Goal: Task Accomplishment & Management: Manage account settings

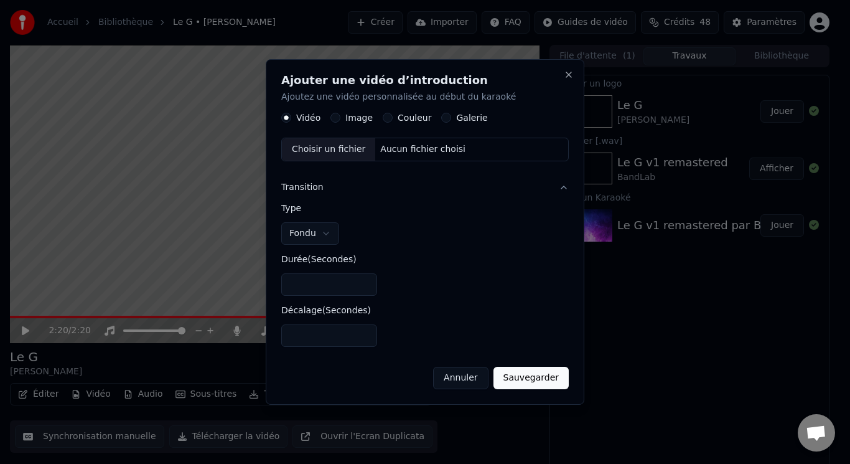
click at [464, 384] on button "Annuler" at bounding box center [460, 377] width 55 height 22
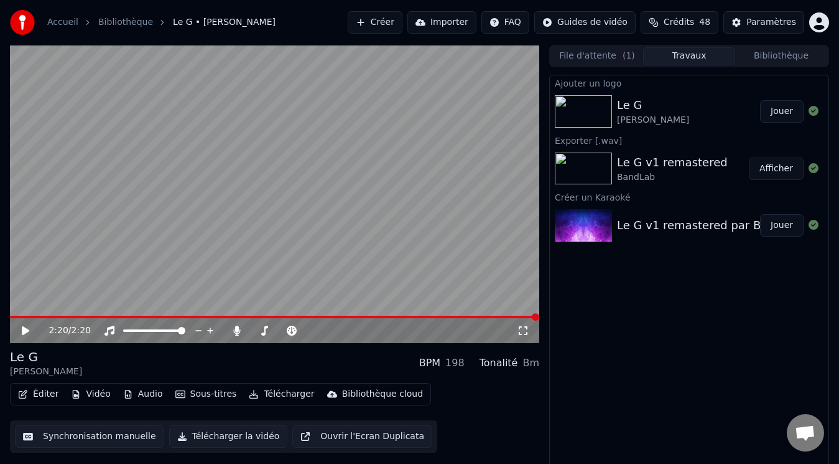
click at [590, 229] on img at bounding box center [583, 225] width 57 height 32
click at [24, 332] on icon at bounding box center [25, 330] width 7 height 9
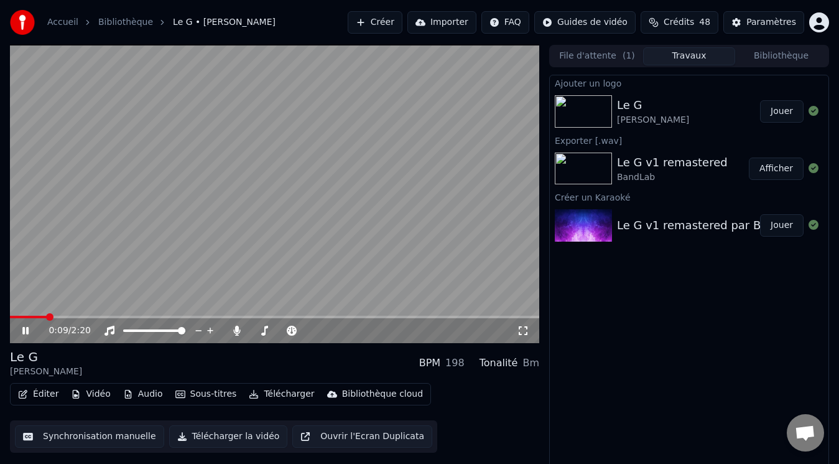
click at [26, 331] on icon at bounding box center [34, 330] width 29 height 10
click at [40, 391] on button "Éditer" at bounding box center [38, 393] width 50 height 17
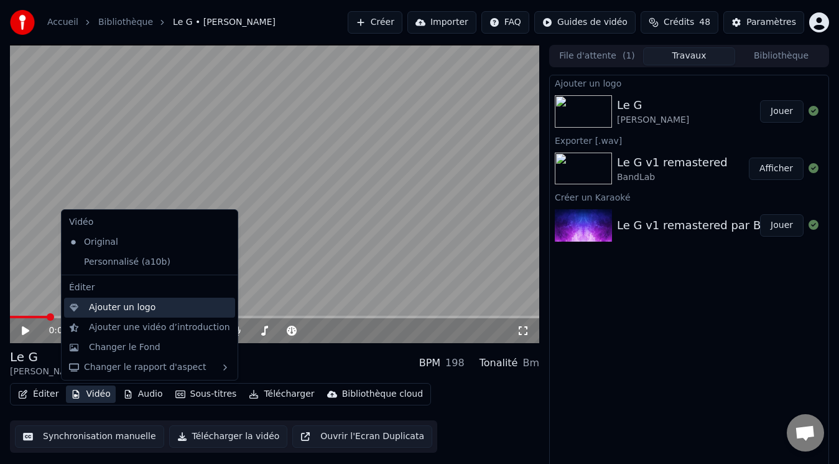
click at [114, 306] on div "Ajouter un logo" at bounding box center [122, 307] width 67 height 12
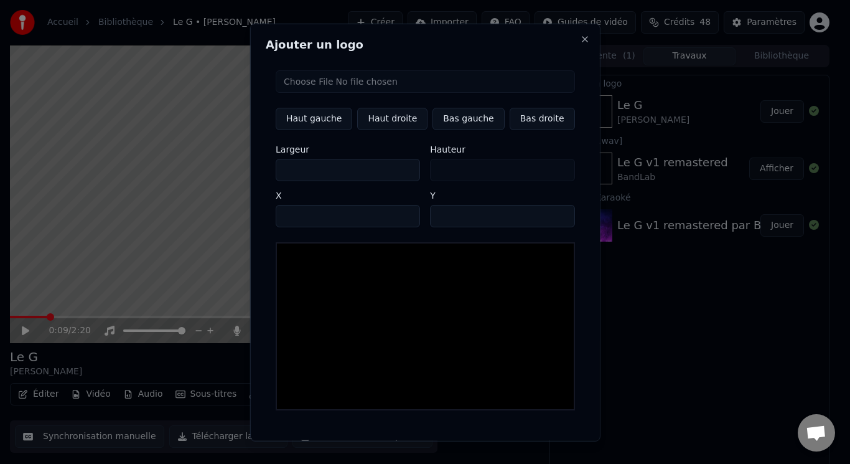
click at [371, 83] on input "file" at bounding box center [425, 81] width 299 height 22
type input "**********"
click at [406, 116] on button "Haut droite" at bounding box center [392, 118] width 70 height 22
type input "****"
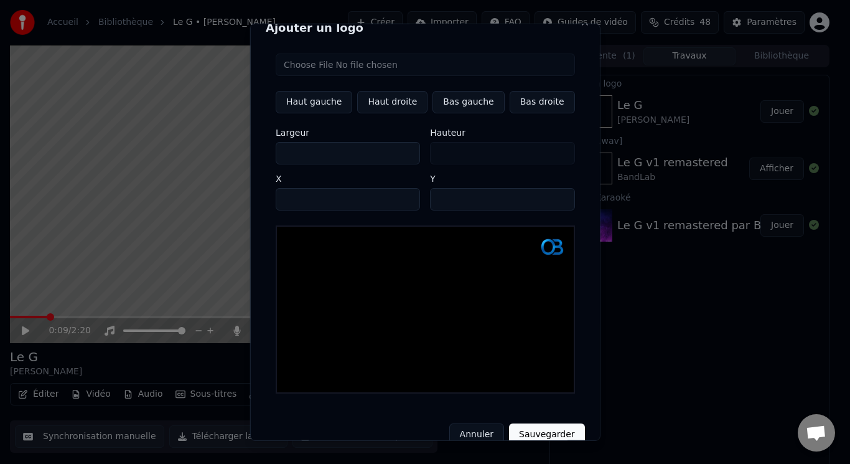
scroll to position [26, 0]
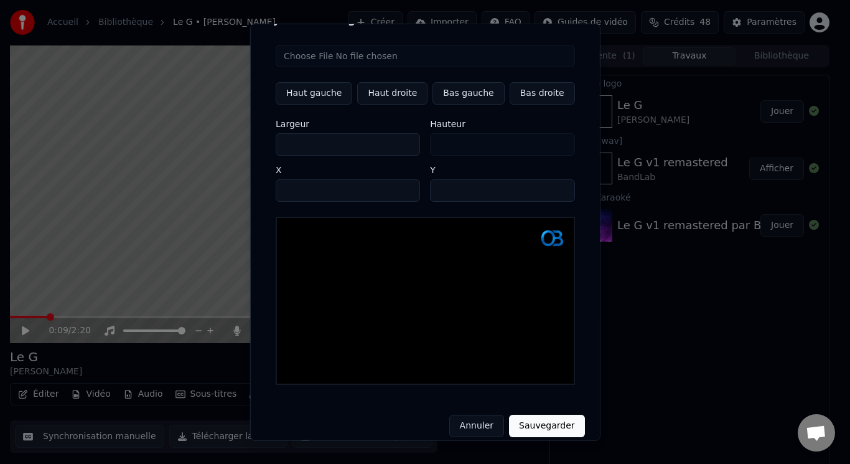
click at [531, 414] on button "Sauvegarder" at bounding box center [546, 425] width 75 height 22
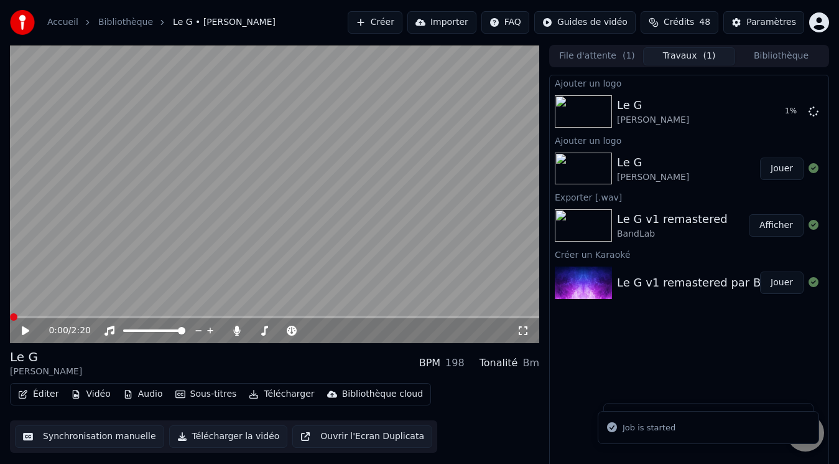
click at [10, 314] on span at bounding box center [13, 316] width 7 height 7
click at [22, 328] on icon at bounding box center [25, 330] width 7 height 9
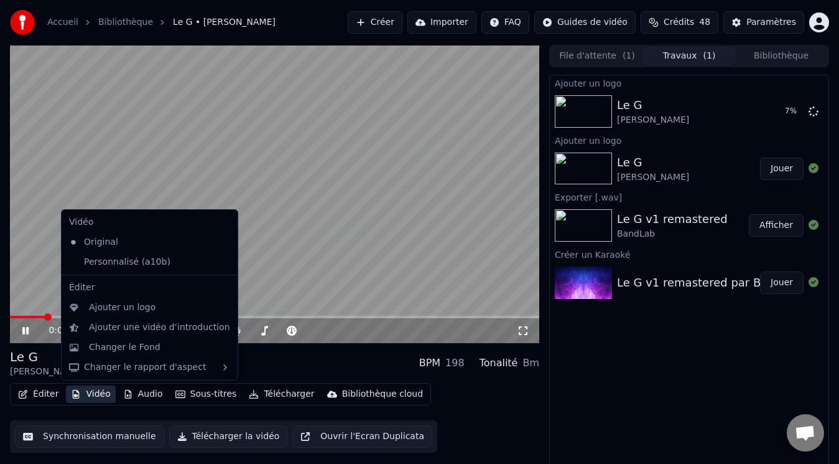
click at [100, 395] on button "Vidéo" at bounding box center [90, 393] width 49 height 17
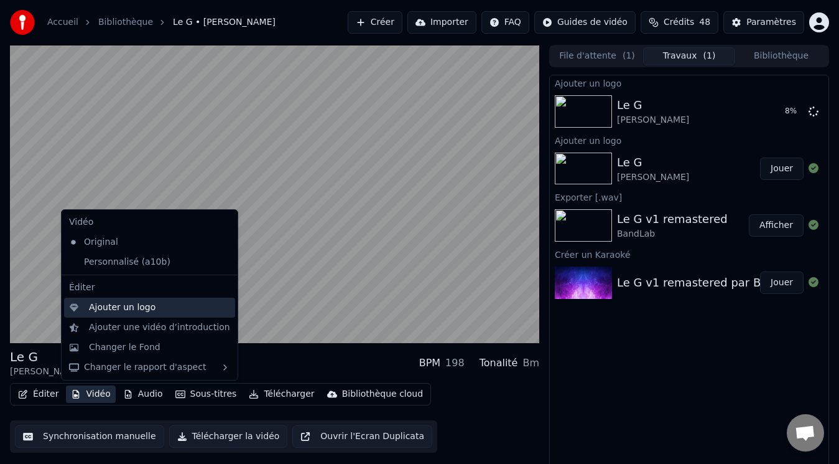
click at [114, 305] on div "Ajouter un logo" at bounding box center [122, 307] width 67 height 12
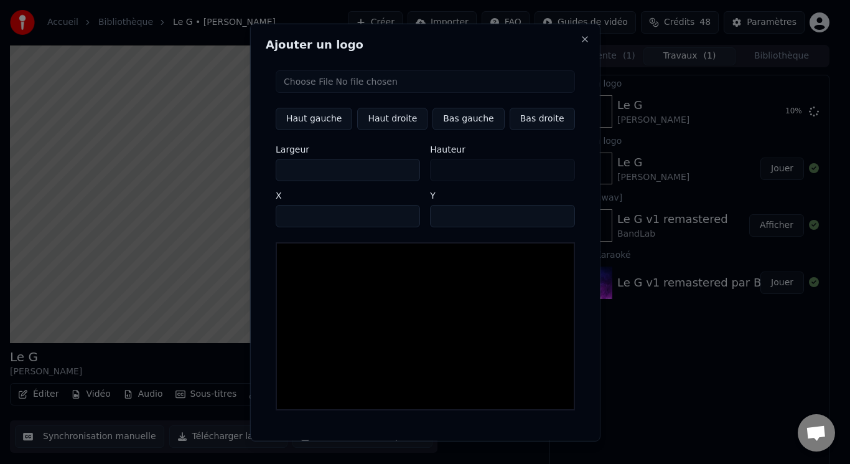
click at [336, 82] on input "file" at bounding box center [425, 81] width 299 height 22
type input "**********"
click at [404, 121] on button "Haut droite" at bounding box center [392, 118] width 70 height 22
type input "****"
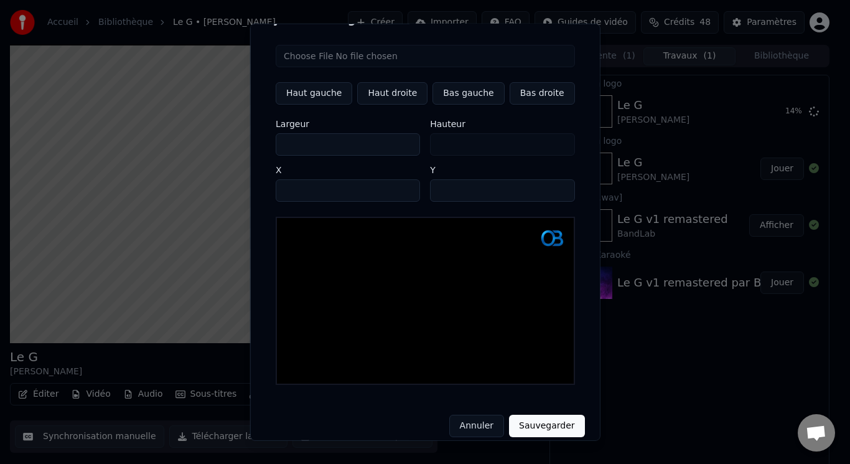
click at [538, 414] on button "Sauvegarder" at bounding box center [546, 425] width 75 height 22
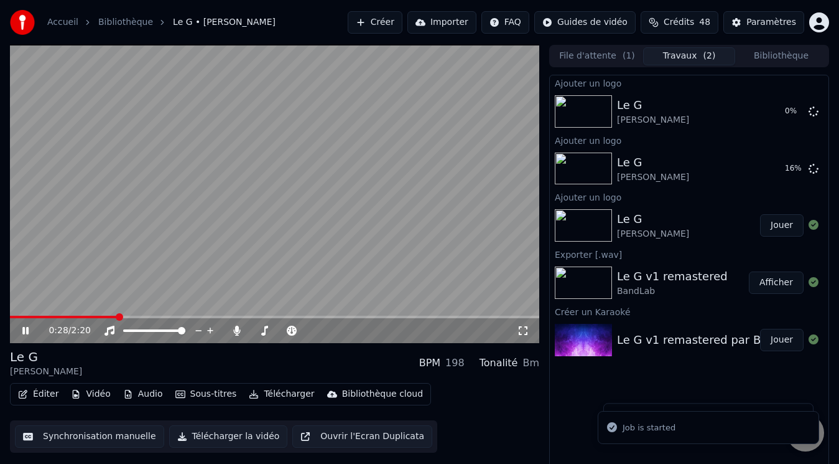
click at [25, 317] on span at bounding box center [64, 316] width 108 height 2
click at [10, 317] on span at bounding box center [10, 316] width 0 height 2
click at [61, 284] on video at bounding box center [274, 194] width 529 height 298
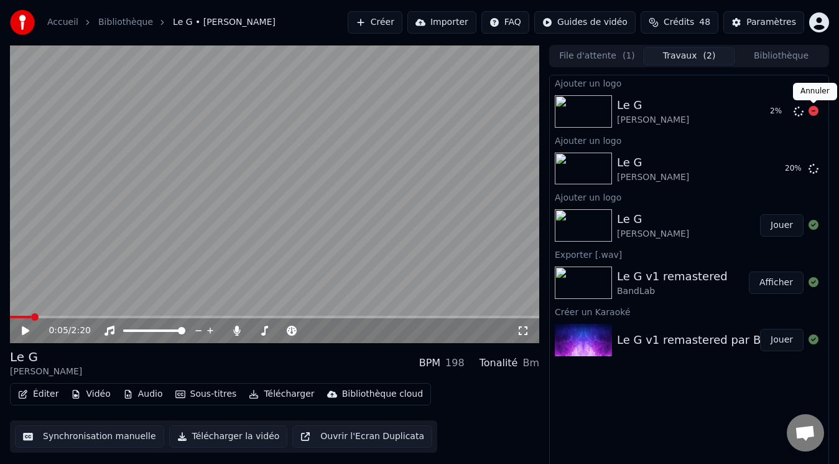
click at [818, 108] on icon at bounding box center [814, 111] width 10 height 10
click at [813, 109] on icon at bounding box center [814, 111] width 10 height 10
click at [587, 170] on img at bounding box center [583, 168] width 57 height 32
click at [782, 169] on button "Jouer" at bounding box center [782, 168] width 44 height 22
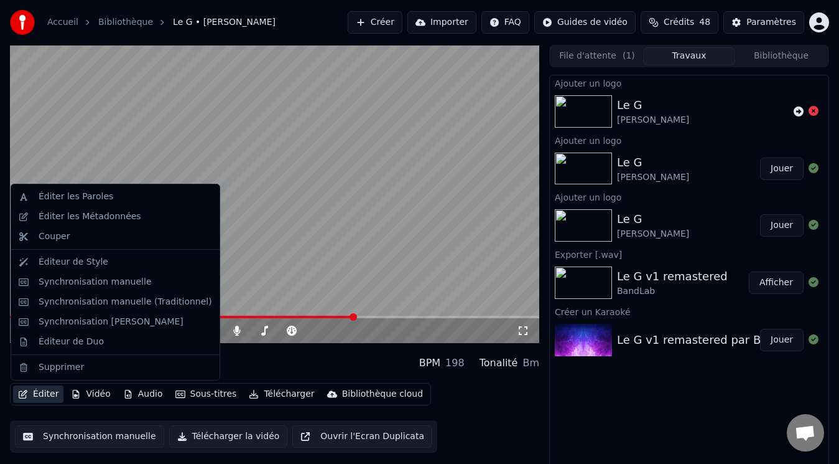
click at [53, 394] on button "Éditer" at bounding box center [38, 393] width 50 height 17
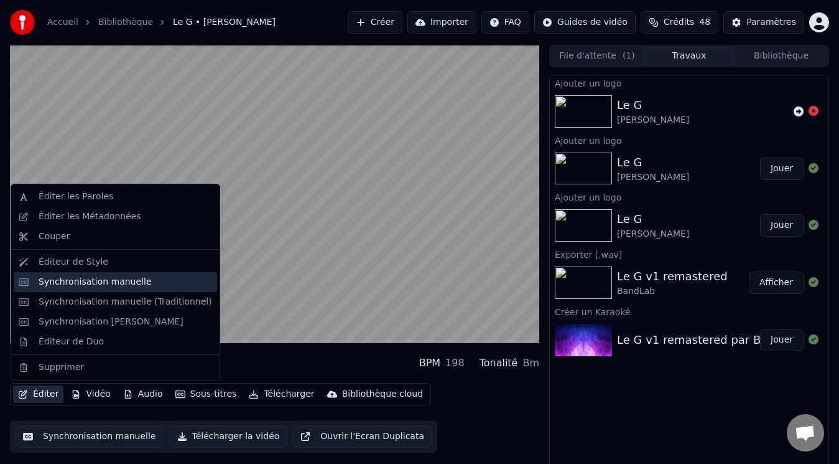
click at [88, 285] on div "Synchronisation manuelle" at bounding box center [95, 282] width 113 height 12
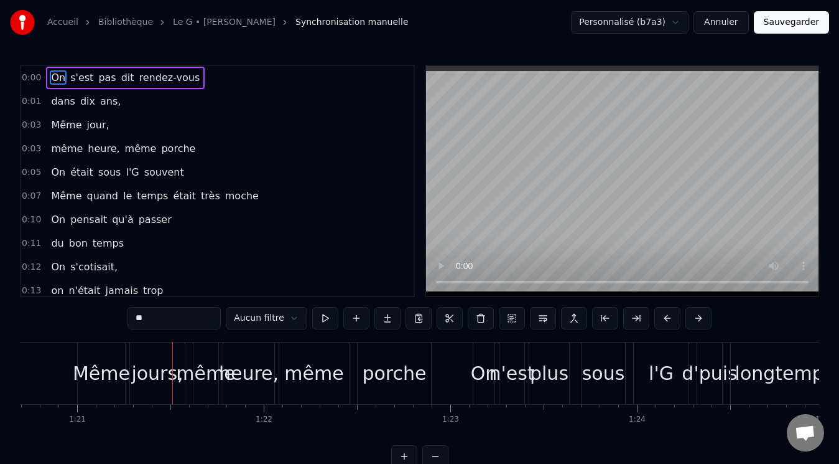
scroll to position [0, 15063]
click at [154, 375] on div "jours," at bounding box center [157, 373] width 52 height 28
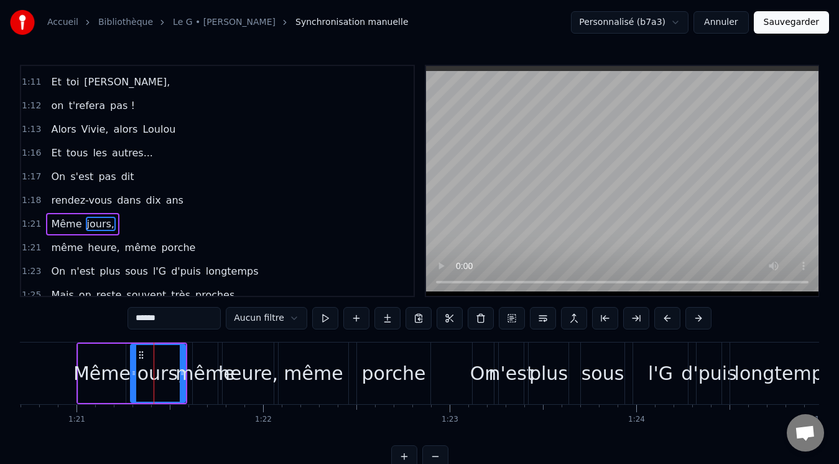
scroll to position [937, 0]
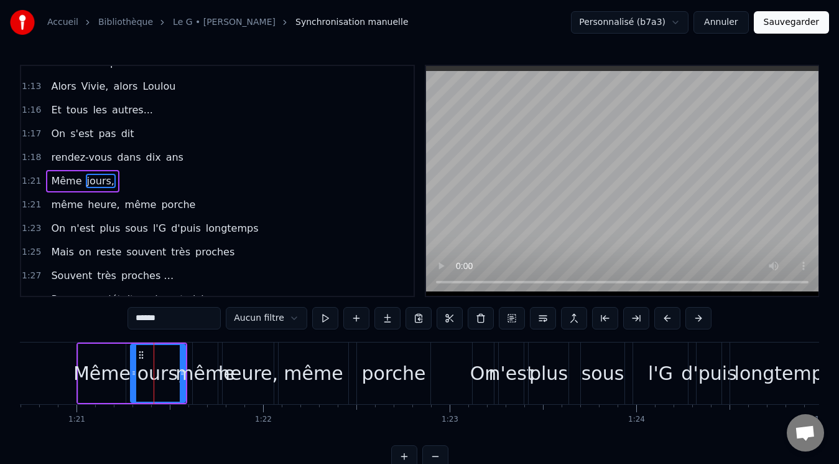
click at [156, 322] on input "******" at bounding box center [174, 318] width 93 height 22
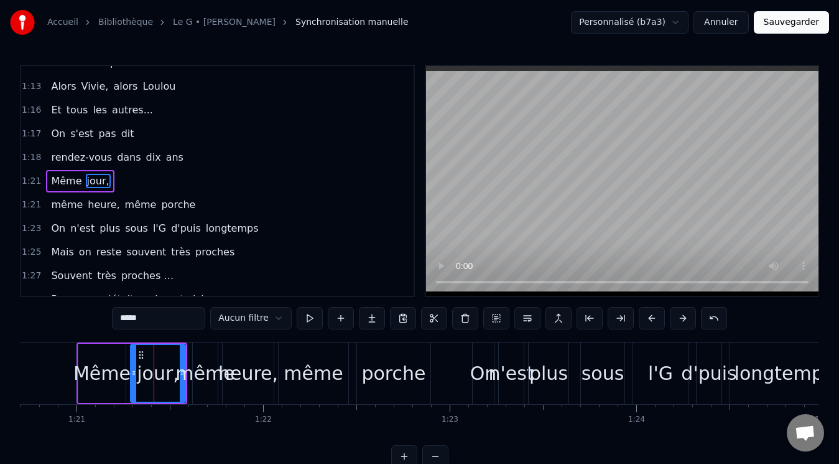
type input "*****"
click at [801, 31] on button "Sauvegarder" at bounding box center [791, 22] width 75 height 22
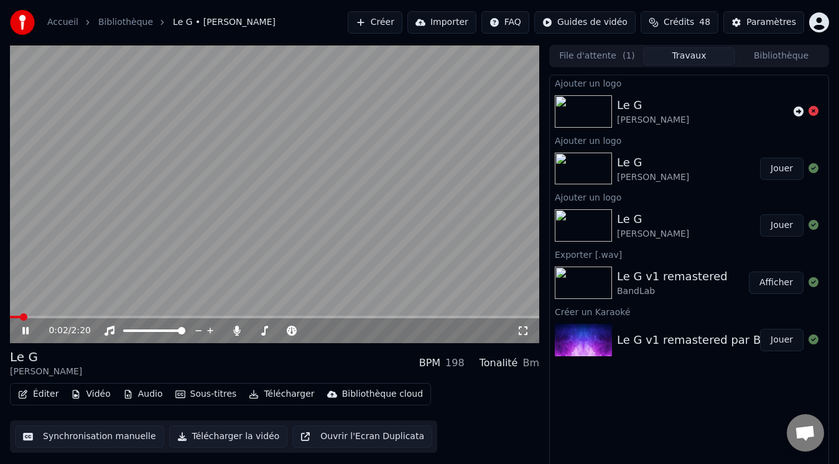
click at [273, 314] on video at bounding box center [274, 194] width 529 height 298
click at [273, 316] on span at bounding box center [274, 316] width 529 height 2
click at [21, 337] on div "1:09 / 2:20" at bounding box center [274, 330] width 529 height 25
click at [23, 332] on icon at bounding box center [25, 330] width 7 height 9
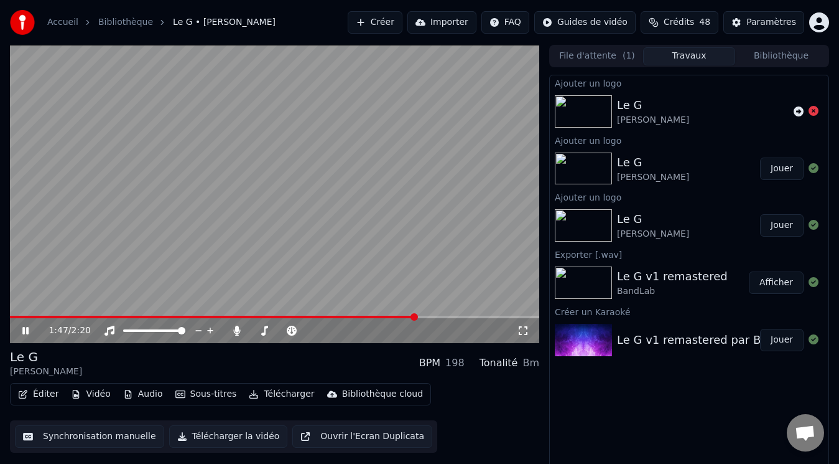
click at [24, 329] on icon at bounding box center [25, 330] width 6 height 7
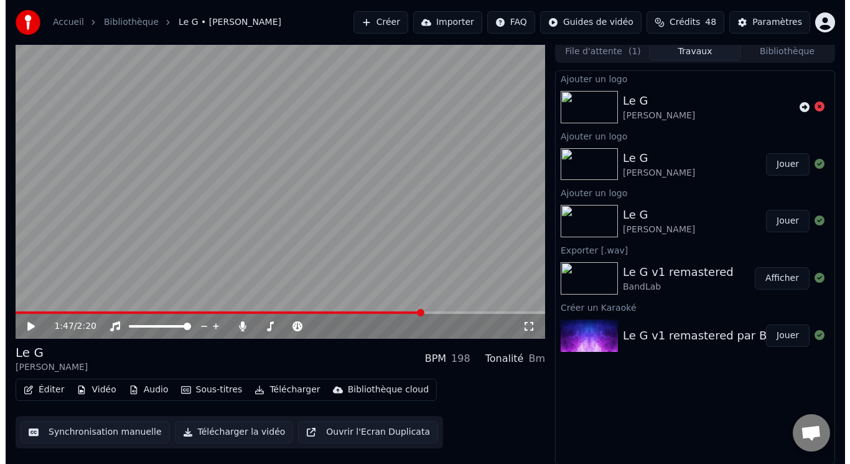
scroll to position [5, 0]
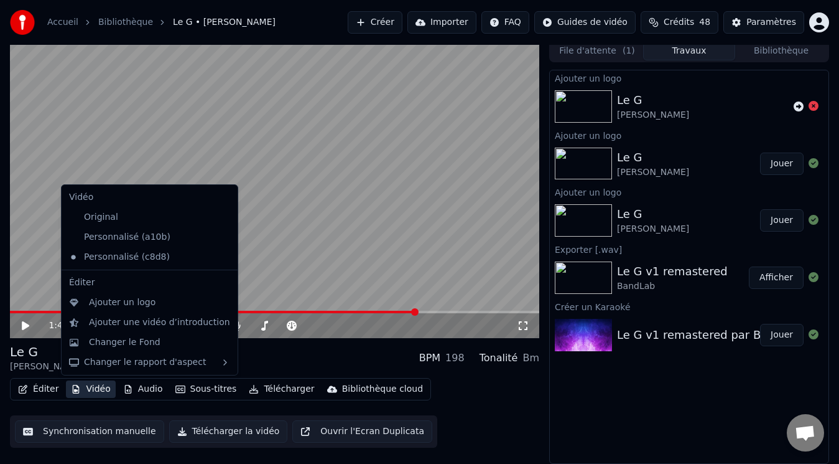
click at [98, 391] on button "Vidéo" at bounding box center [90, 388] width 49 height 17
click at [139, 320] on div "Ajouter une vidéo d’introduction" at bounding box center [159, 322] width 141 height 12
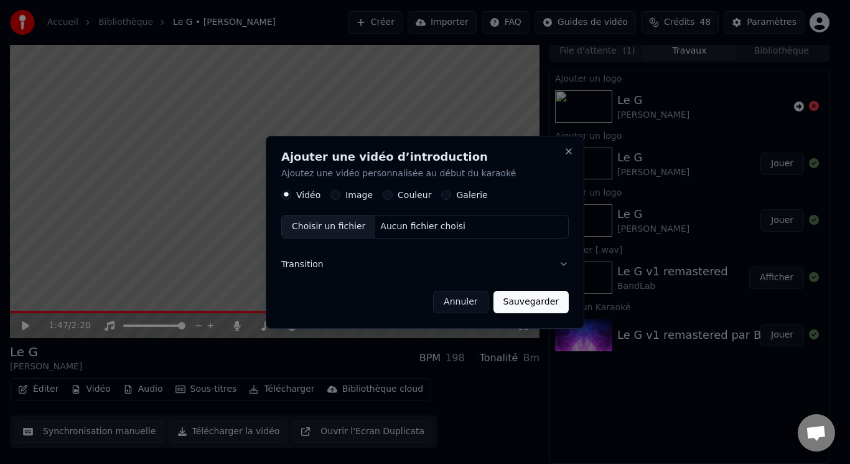
click at [456, 195] on label "Galerie" at bounding box center [471, 194] width 31 height 9
click at [449, 195] on button "Galerie" at bounding box center [446, 195] width 10 height 10
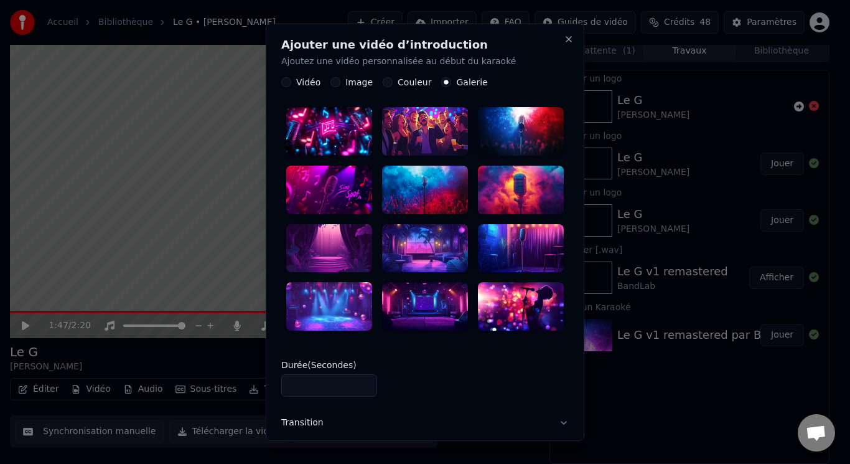
click at [356, 134] on div at bounding box center [329, 131] width 86 height 49
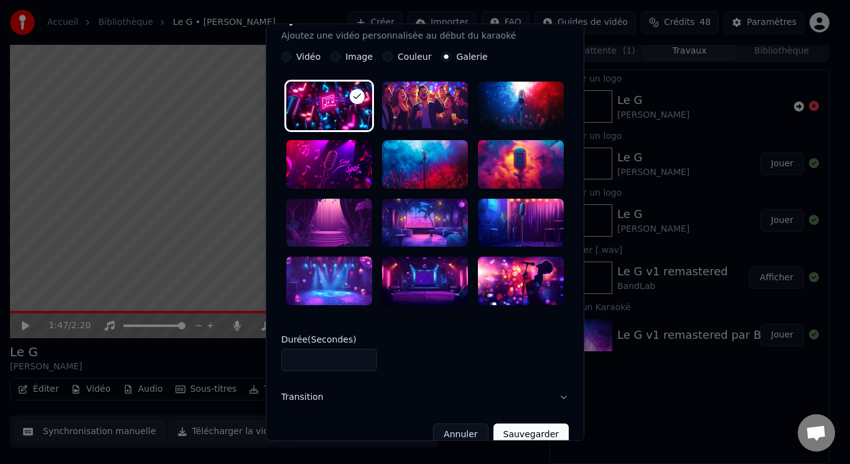
scroll to position [38, 0]
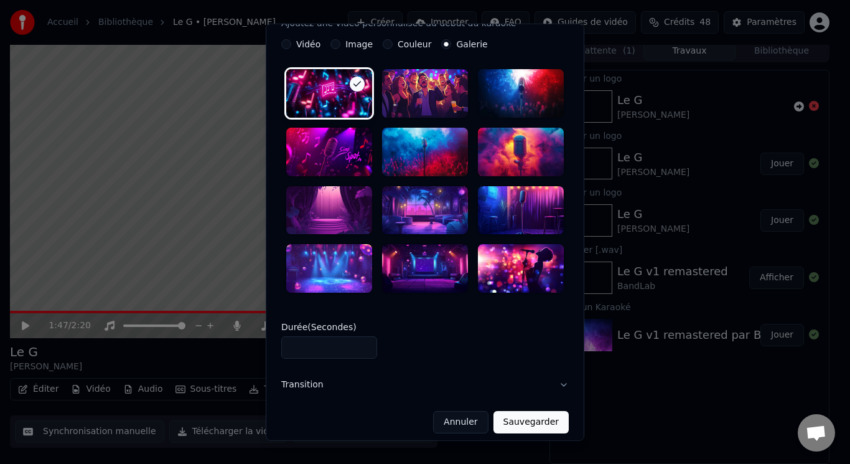
click at [520, 411] on button "Sauvegarder" at bounding box center [530, 422] width 75 height 22
click at [347, 45] on label "Image" at bounding box center [358, 44] width 27 height 9
click at [340, 45] on button "Image" at bounding box center [335, 44] width 10 height 10
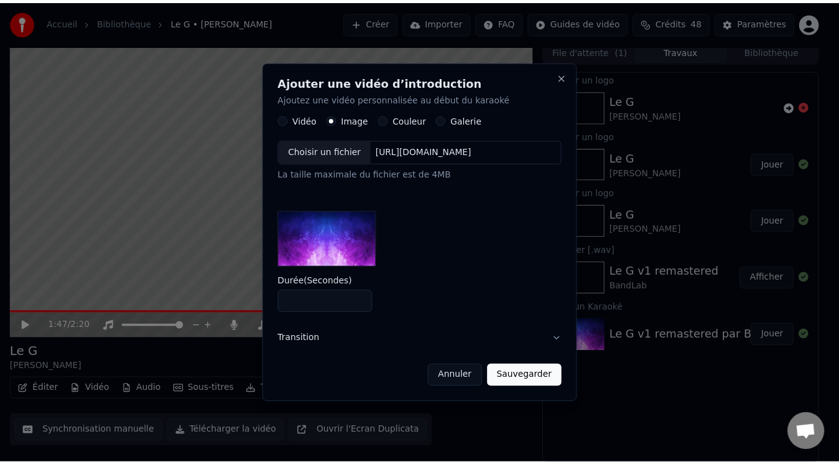
scroll to position [0, 0]
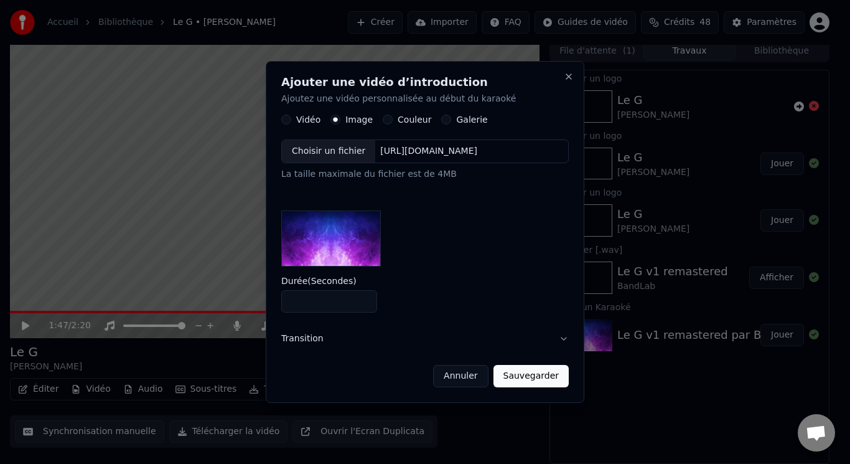
click at [456, 121] on label "Galerie" at bounding box center [471, 120] width 31 height 9
click at [445, 121] on button "Galerie" at bounding box center [446, 120] width 10 height 10
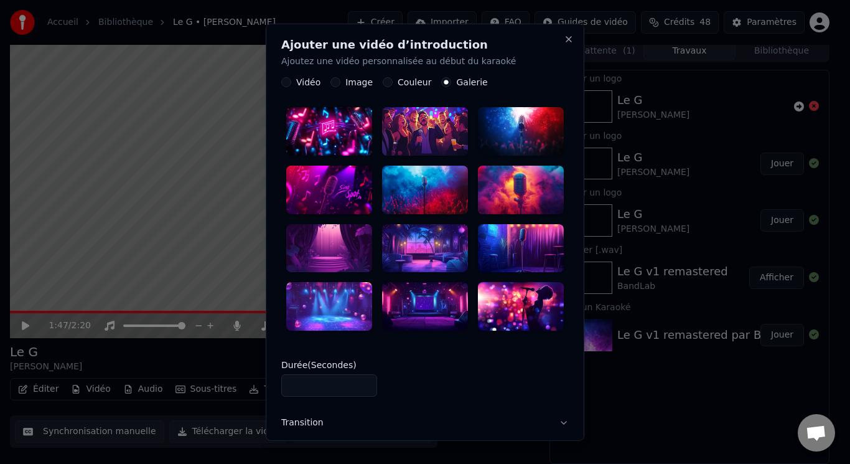
click at [357, 80] on label "Image" at bounding box center [358, 82] width 27 height 9
click at [340, 80] on button "Image" at bounding box center [335, 82] width 10 height 10
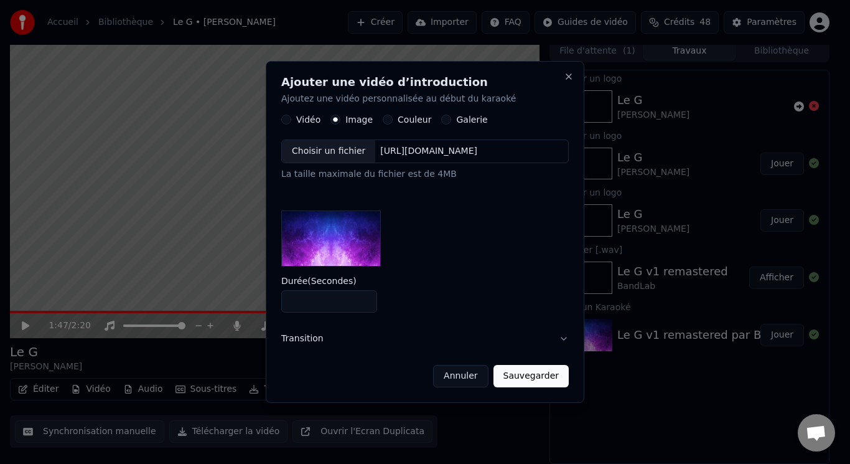
click at [301, 118] on label "Vidéo" at bounding box center [308, 120] width 24 height 9
click at [291, 118] on button "Vidéo" at bounding box center [286, 120] width 10 height 10
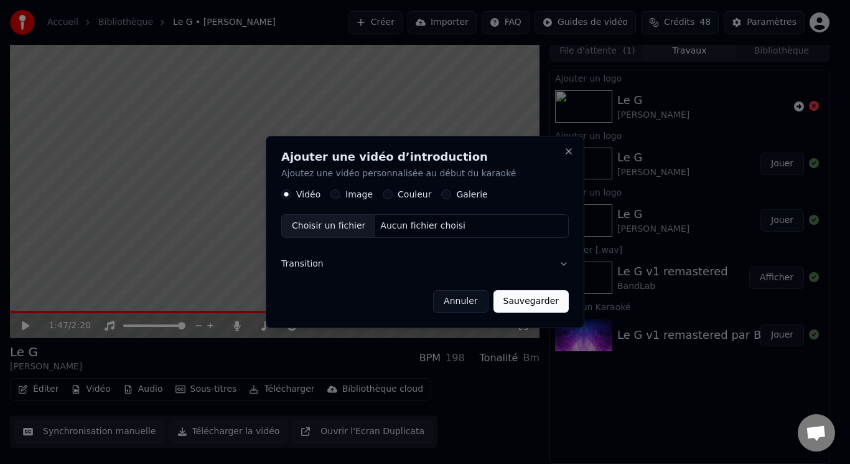
click at [357, 197] on label "Image" at bounding box center [358, 194] width 27 height 9
click at [340, 197] on button "Image" at bounding box center [335, 195] width 10 height 10
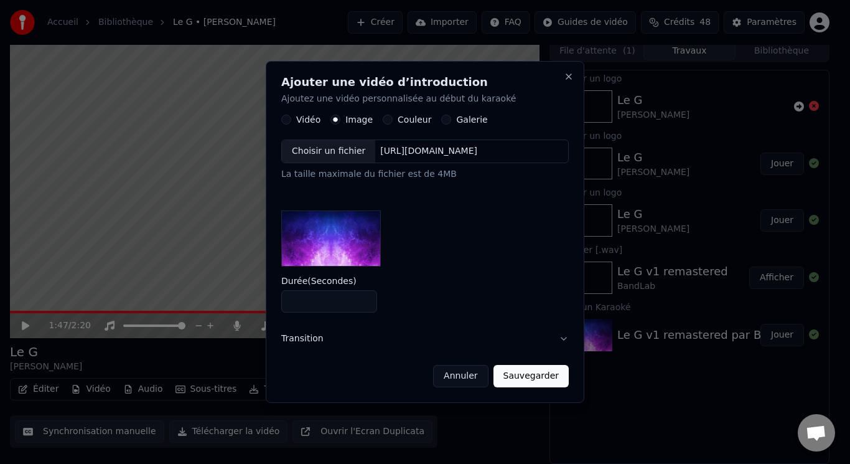
click at [406, 124] on label "Couleur" at bounding box center [415, 120] width 34 height 9
click at [393, 125] on button "Couleur" at bounding box center [388, 120] width 10 height 10
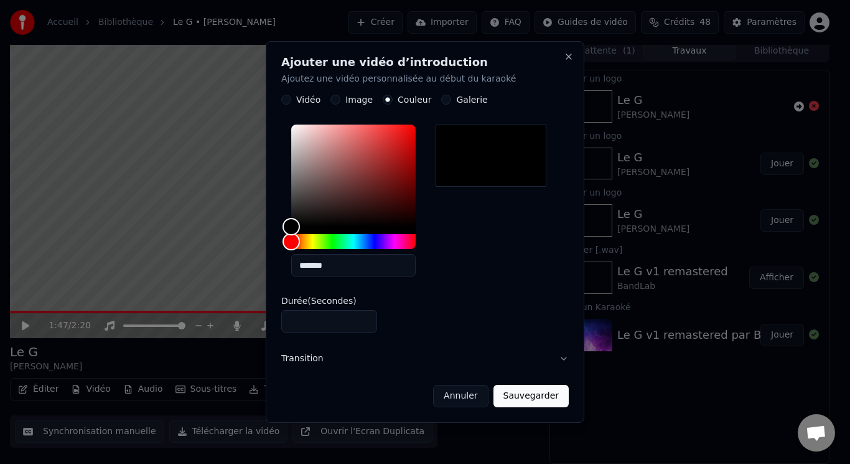
click at [456, 104] on label "Galerie" at bounding box center [471, 100] width 31 height 9
click at [451, 104] on button "Galerie" at bounding box center [446, 100] width 10 height 10
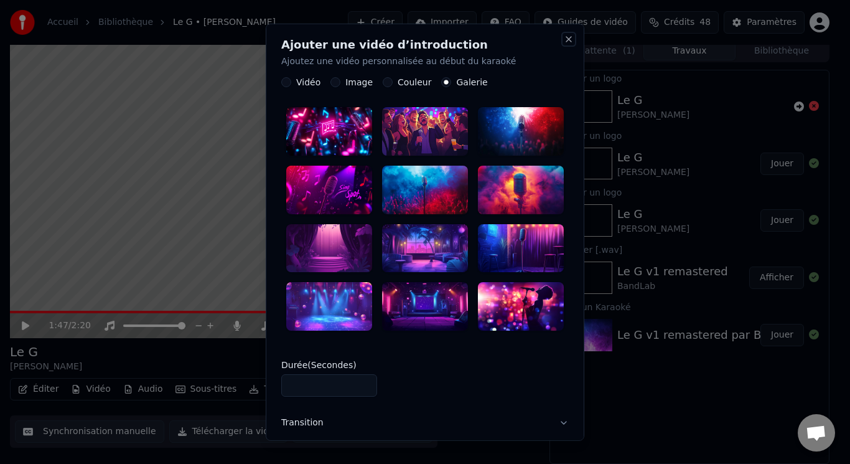
click at [564, 39] on button "Close" at bounding box center [569, 39] width 10 height 10
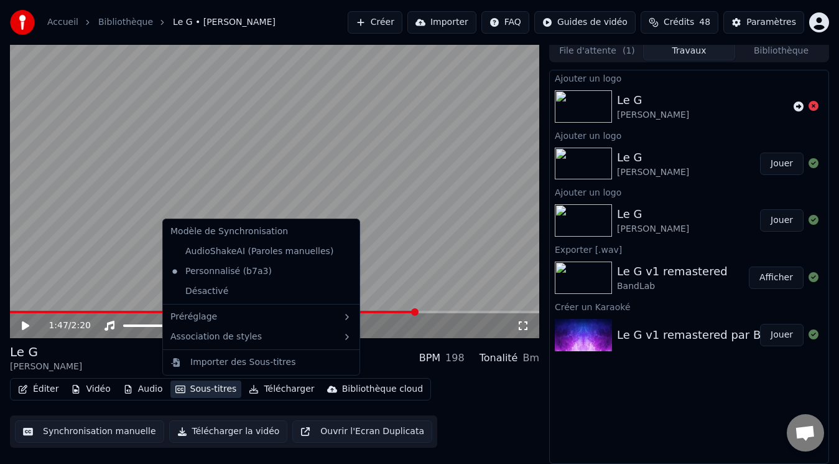
click at [197, 389] on button "Sous-titres" at bounding box center [206, 388] width 72 height 17
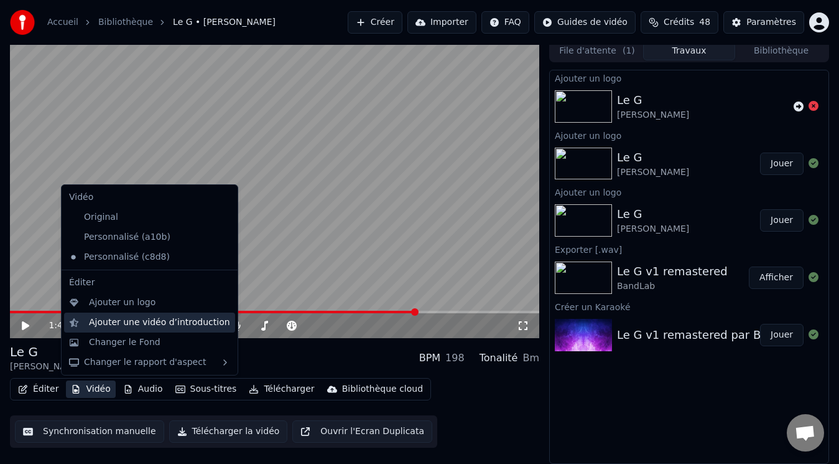
click at [106, 324] on div "Ajouter une vidéo d’introduction" at bounding box center [159, 322] width 141 height 12
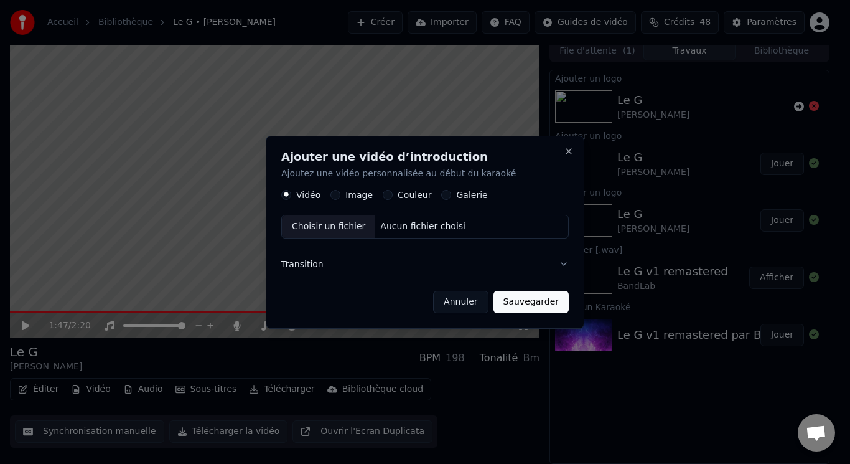
click at [357, 227] on div "Choisir un fichier" at bounding box center [328, 226] width 93 height 22
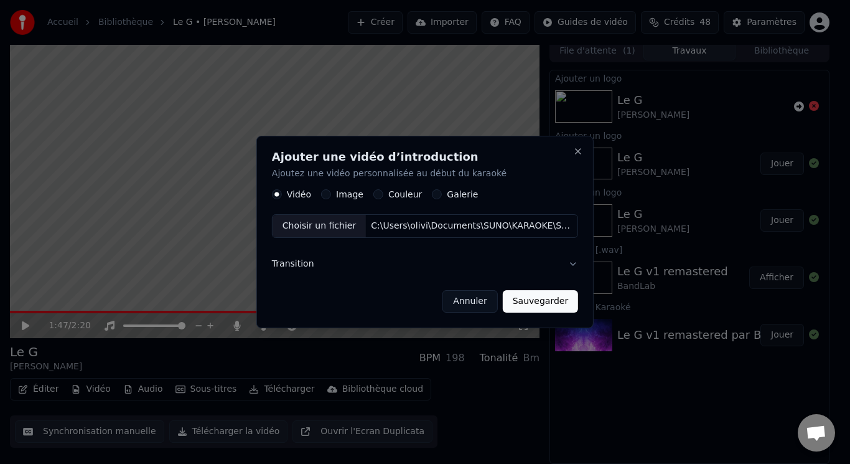
click at [541, 302] on button "Sauvegarder" at bounding box center [540, 301] width 75 height 22
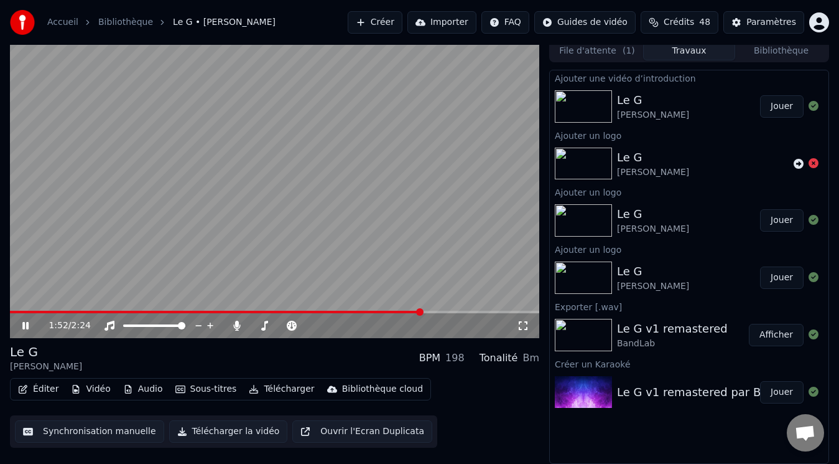
click at [297, 217] on video at bounding box center [274, 189] width 529 height 298
click at [577, 93] on img at bounding box center [583, 106] width 57 height 32
click at [635, 105] on div "Le G" at bounding box center [653, 99] width 72 height 17
click at [17, 312] on span at bounding box center [20, 311] width 7 height 7
click at [10, 312] on span at bounding box center [13, 311] width 7 height 7
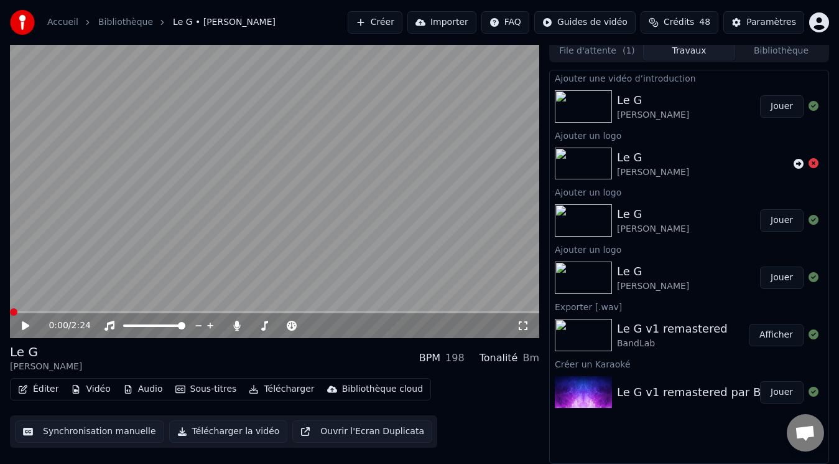
click at [27, 325] on icon at bounding box center [25, 325] width 7 height 9
click at [10, 312] on span at bounding box center [13, 311] width 7 height 7
click at [10, 315] on span at bounding box center [13, 311] width 7 height 7
click at [27, 327] on icon at bounding box center [25, 325] width 6 height 7
click at [10, 314] on span at bounding box center [13, 311] width 7 height 7
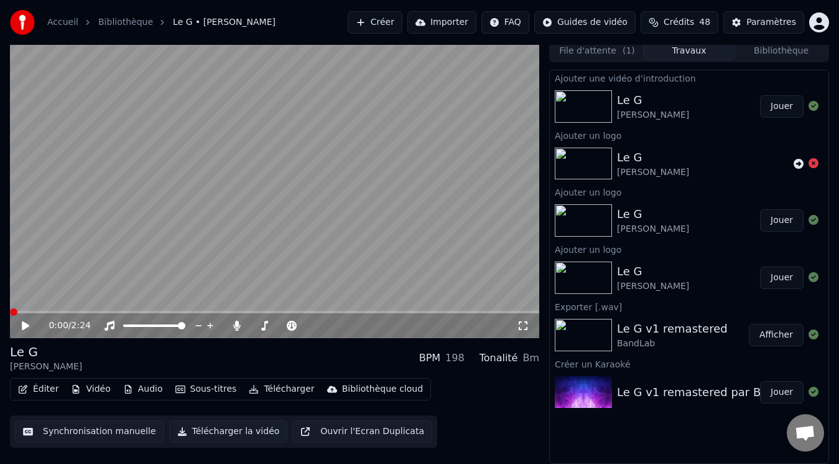
click at [24, 331] on div "0:00 / 2:24" at bounding box center [275, 325] width 520 height 12
click at [24, 327] on icon at bounding box center [25, 325] width 7 height 9
click at [10, 312] on span at bounding box center [13, 311] width 7 height 7
click at [10, 311] on span at bounding box center [13, 311] width 7 height 7
click at [246, 237] on video at bounding box center [274, 189] width 529 height 298
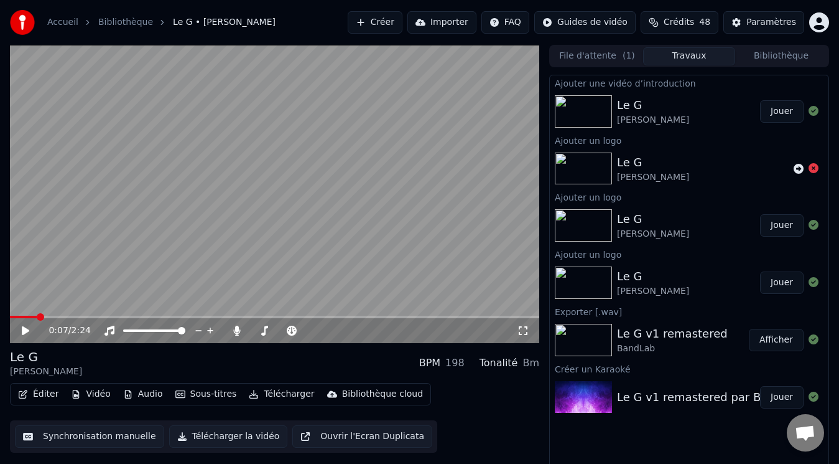
click at [588, 397] on img at bounding box center [583, 397] width 57 height 32
click at [588, 396] on img at bounding box center [583, 397] width 57 height 32
click at [596, 226] on img at bounding box center [583, 225] width 57 height 32
click at [789, 223] on button "Jouer" at bounding box center [782, 225] width 44 height 22
click at [224, 205] on video at bounding box center [274, 194] width 529 height 298
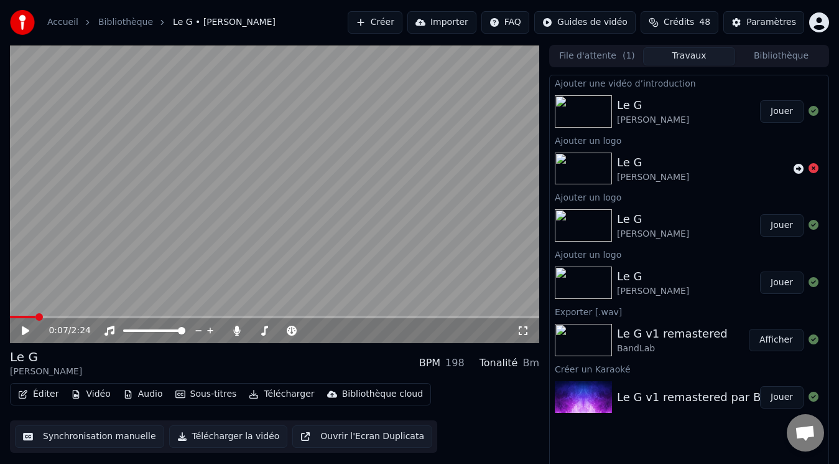
click at [780, 397] on button "Jouer" at bounding box center [782, 397] width 44 height 22
click at [269, 229] on video at bounding box center [274, 194] width 529 height 298
click at [91, 397] on button "Vidéo" at bounding box center [90, 393] width 49 height 17
click at [787, 111] on button "Jouer" at bounding box center [782, 111] width 44 height 22
click at [24, 328] on icon at bounding box center [25, 330] width 6 height 7
